Goal: Find specific page/section: Find specific page/section

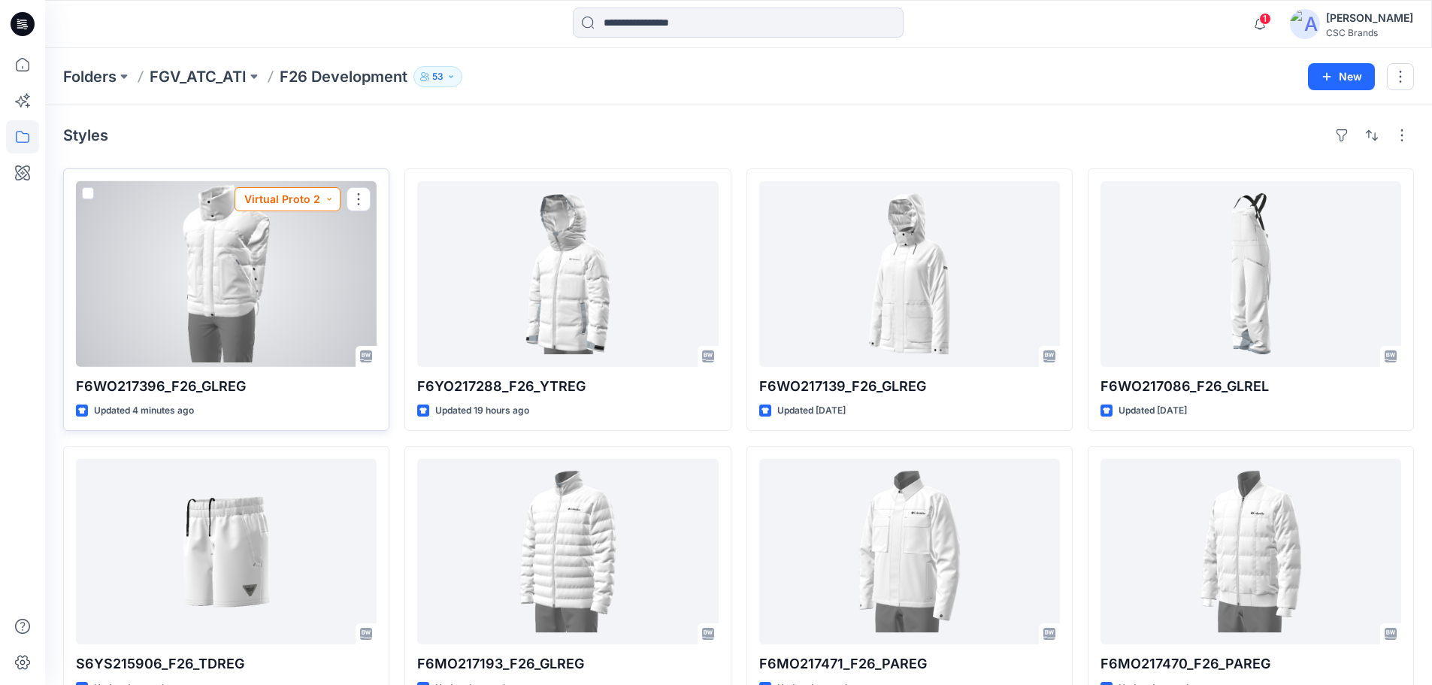
click at [298, 201] on button "Virtual Proto 2" at bounding box center [288, 199] width 106 height 24
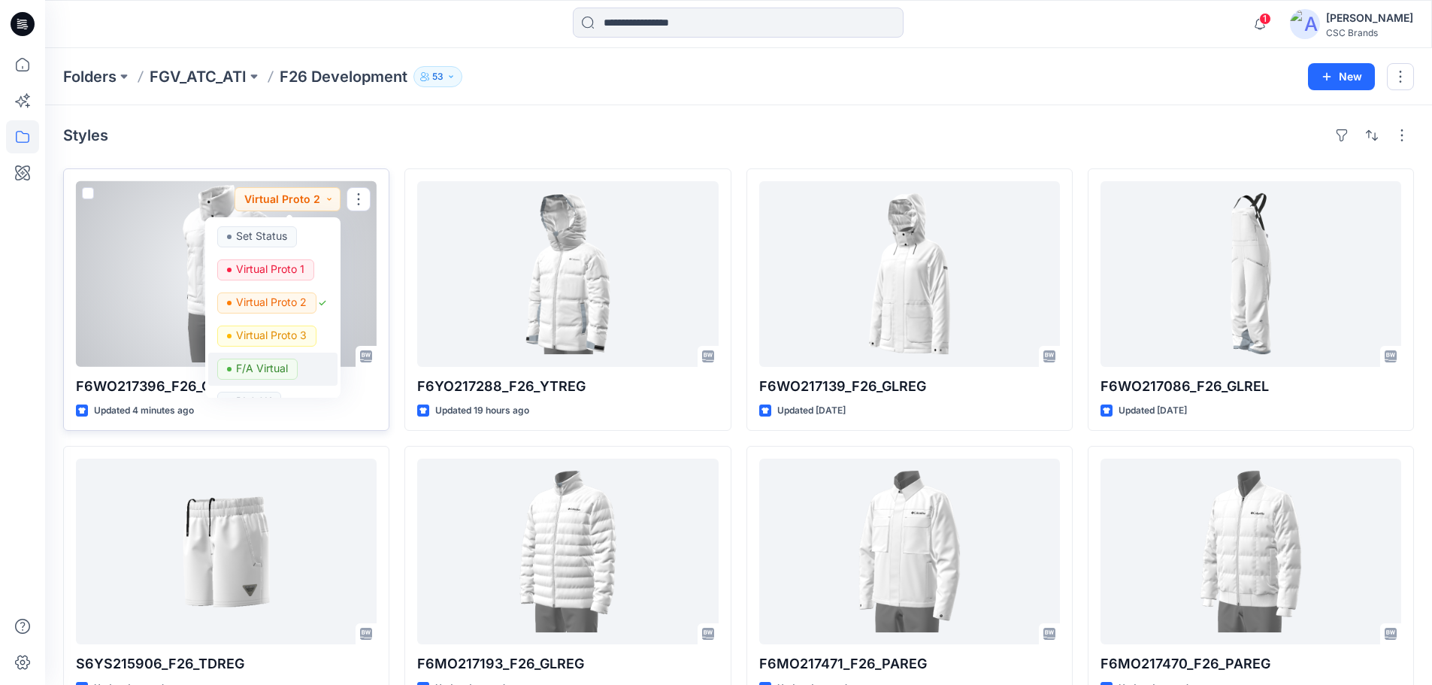
click at [263, 368] on p "F/A Virtual" at bounding box center [262, 369] width 52 height 20
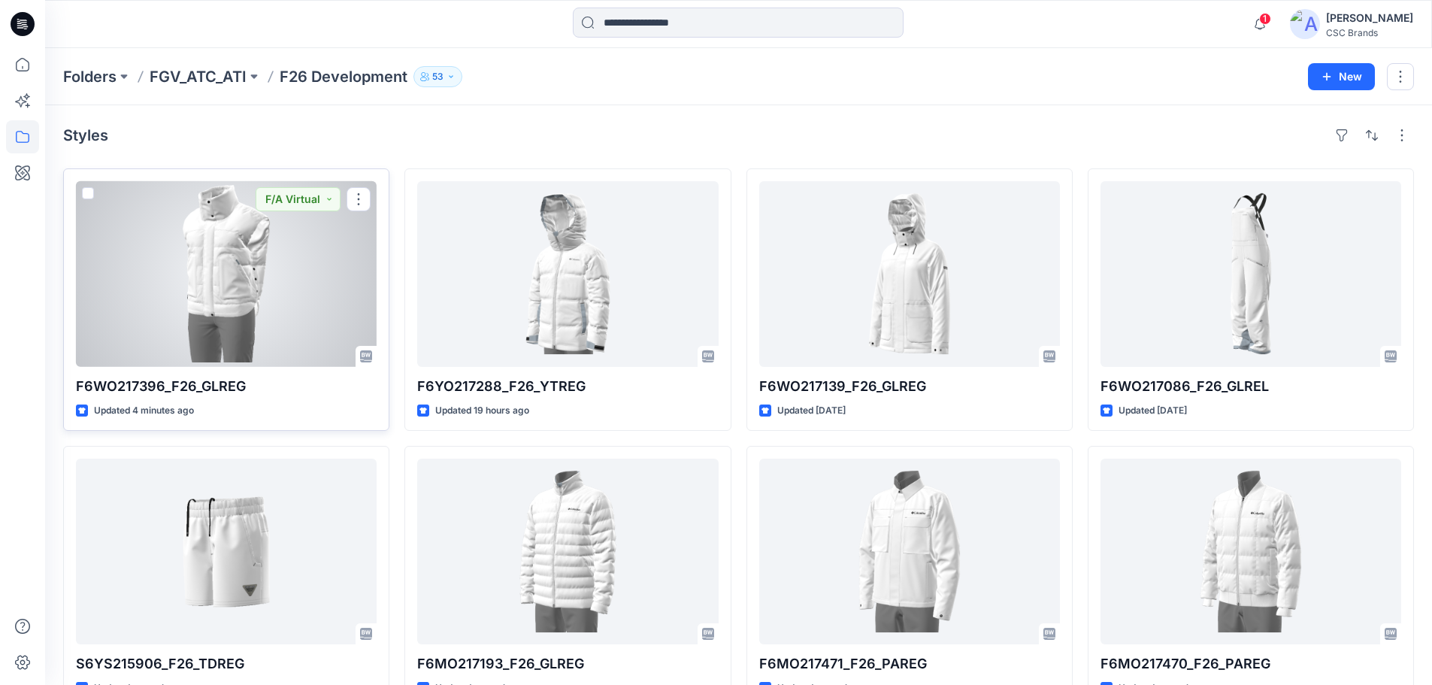
click at [308, 242] on div at bounding box center [226, 274] width 301 height 186
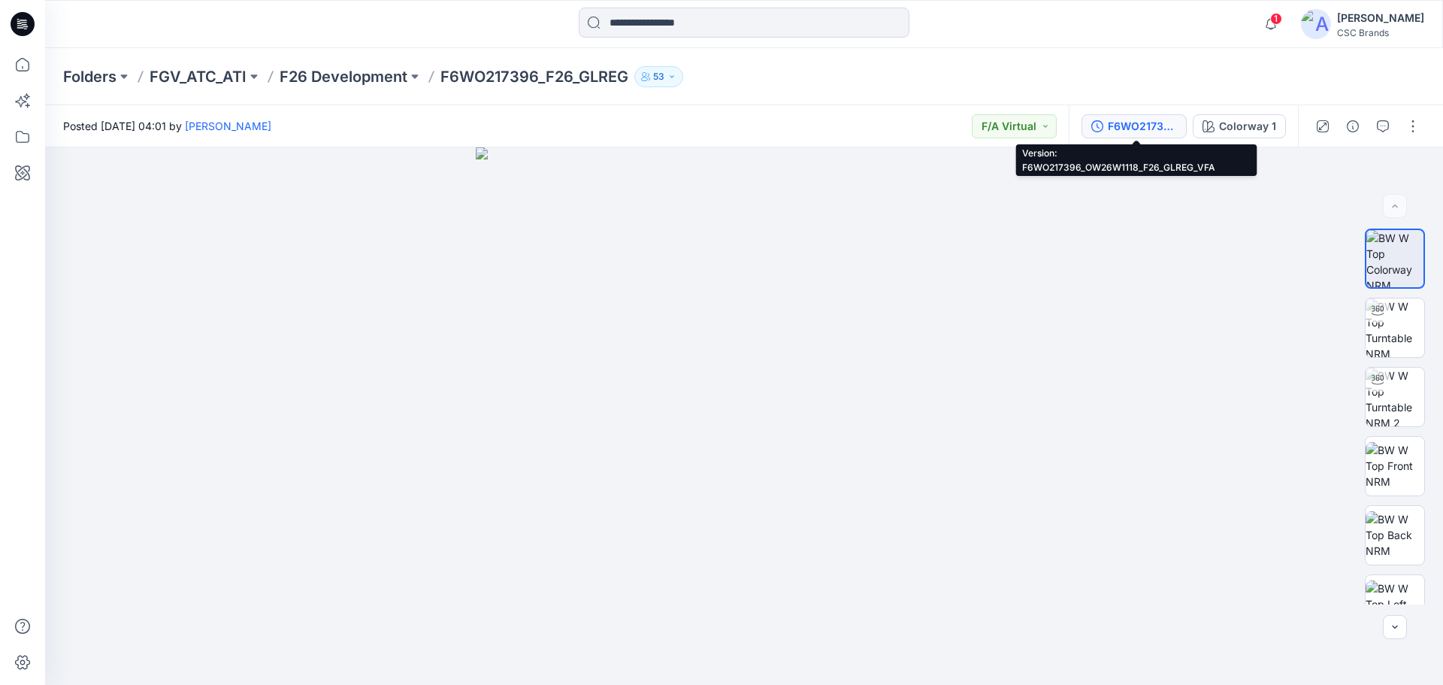
click at [1145, 126] on div "F6WO217396_OW26W1118_F26_GLREG_VFA" at bounding box center [1142, 126] width 69 height 17
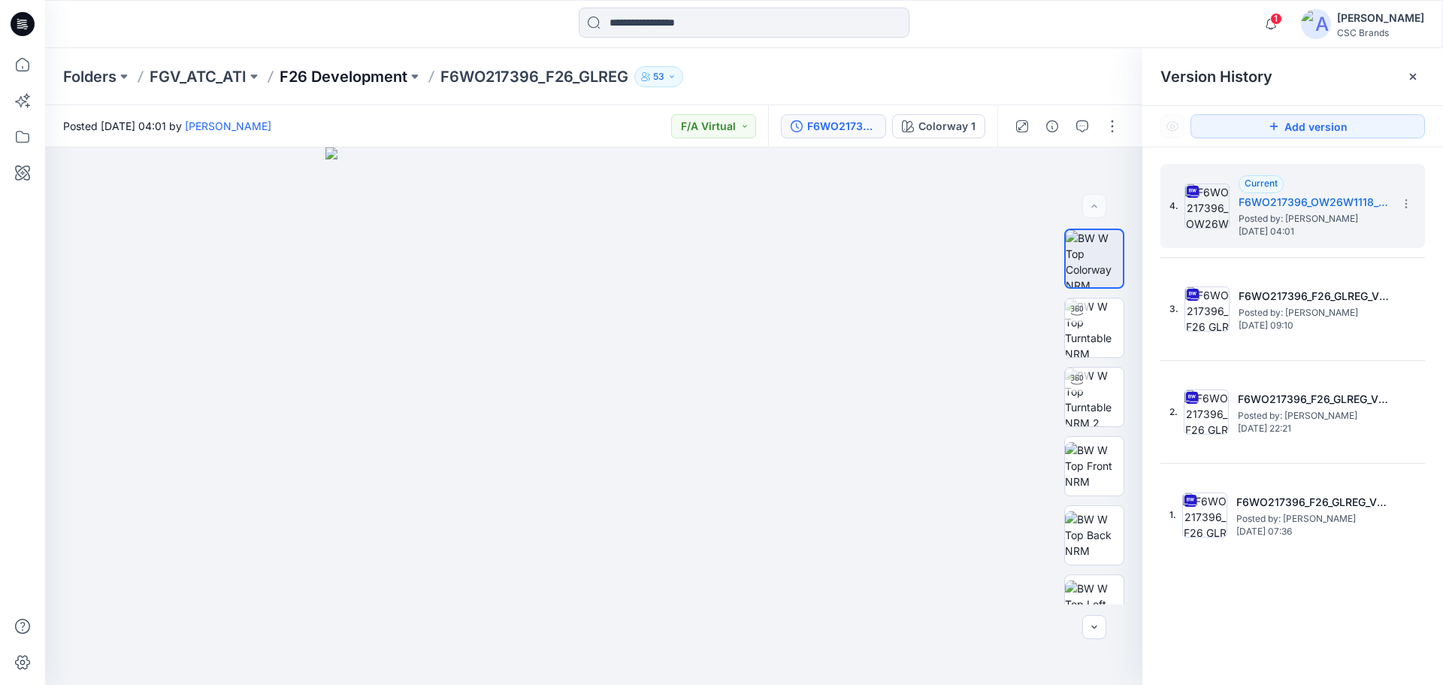
click at [372, 77] on p "F26 Development" at bounding box center [344, 76] width 128 height 21
